Goal: Use online tool/utility: Utilize a website feature to perform a specific function

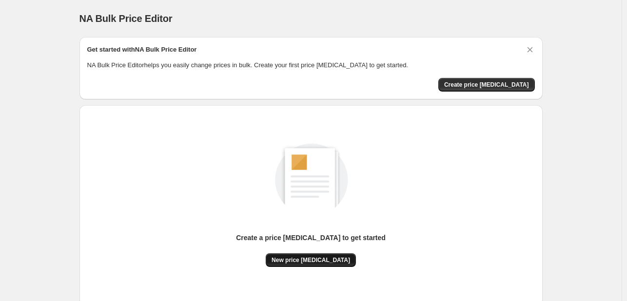
click at [306, 260] on span "New price [MEDICAL_DATA]" at bounding box center [311, 261] width 79 height 8
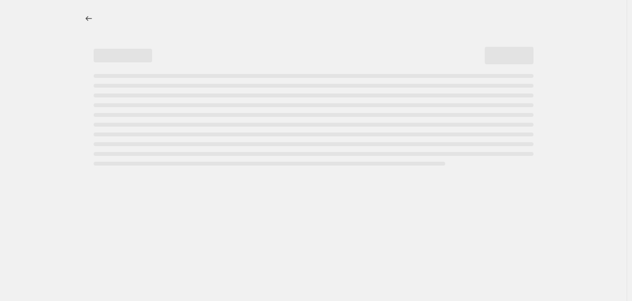
select select "percentage"
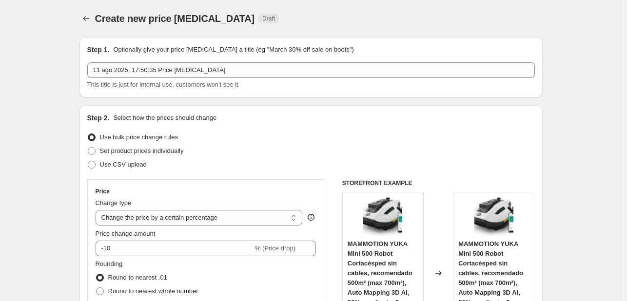
click at [181, 236] on div "Price change amount" at bounding box center [206, 234] width 221 height 10
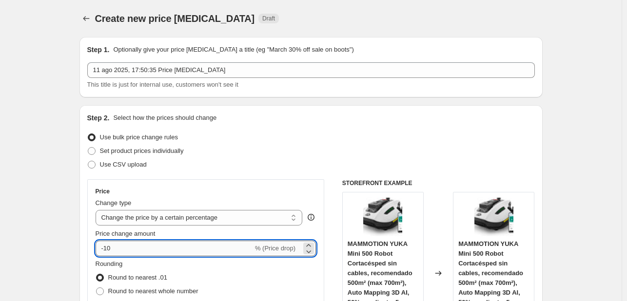
click at [172, 245] on input "-10" at bounding box center [175, 249] width 158 height 16
type input "-1"
type input "2"
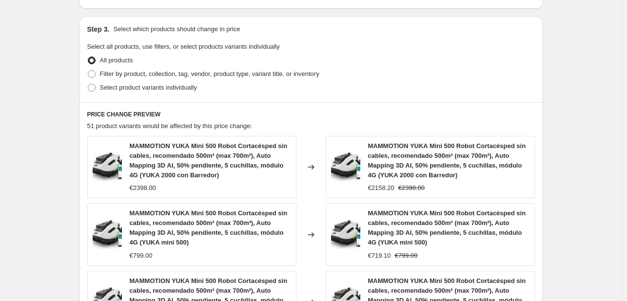
scroll to position [780, 0]
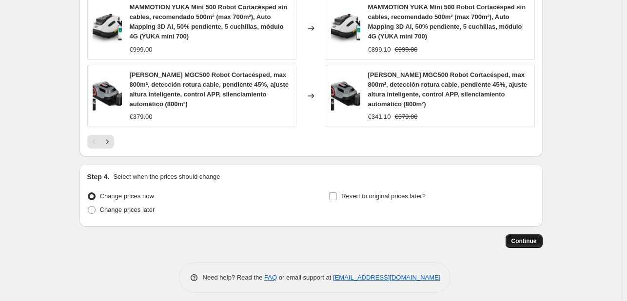
type input "-25"
click at [521, 241] on span "Continue" at bounding box center [524, 242] width 25 height 8
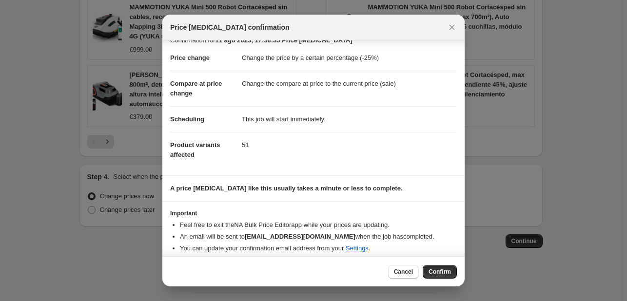
scroll to position [19, 0]
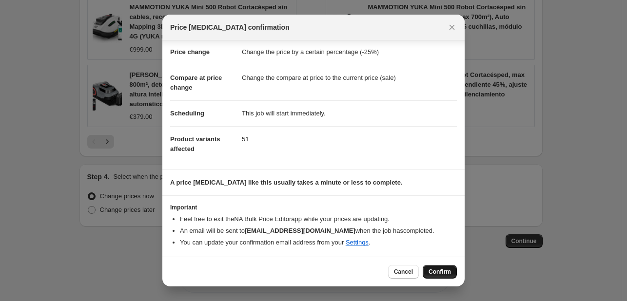
click at [441, 274] on span "Confirm" at bounding box center [440, 272] width 22 height 8
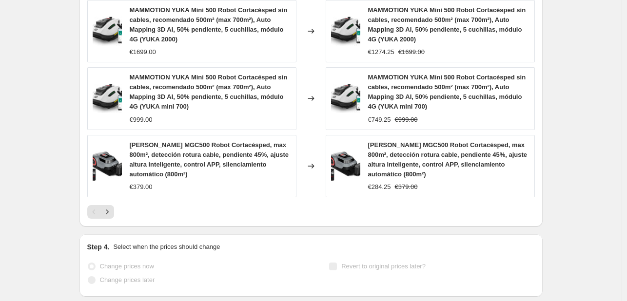
select select "percentage"
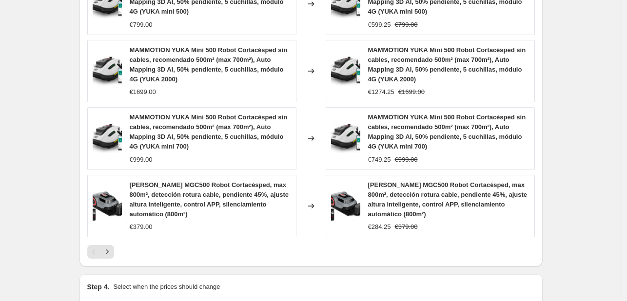
scroll to position [0, 0]
